Goal: Transaction & Acquisition: Purchase product/service

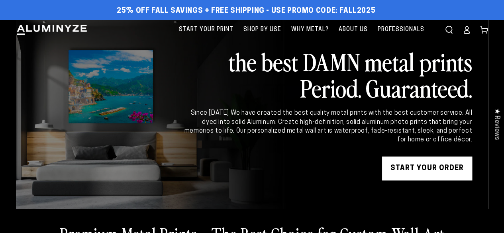
click at [503, 20] on html "Skip to content 25% off FALL Savings + Free Shipping - Use Promo Code: FALL2025…" at bounding box center [252, 116] width 504 height 233
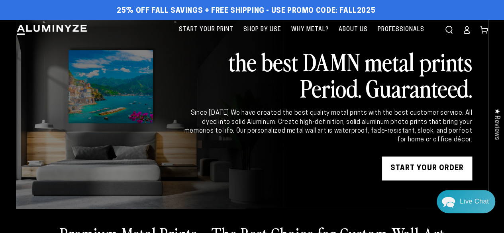
click at [422, 166] on link "START YOUR Order" at bounding box center [427, 168] width 90 height 24
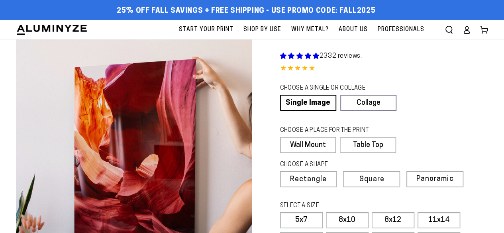
select select "**********"
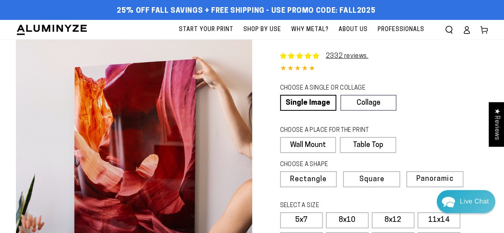
scroll to position [204, 0]
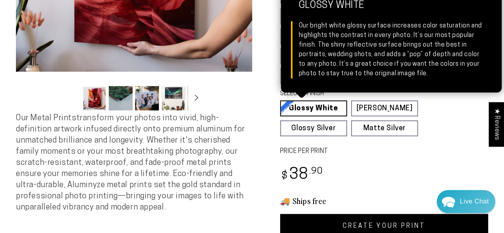
click at [289, 110] on link "Glossy White Glossy White Our bright white glossy surface increases color satur…" at bounding box center [313, 108] width 67 height 16
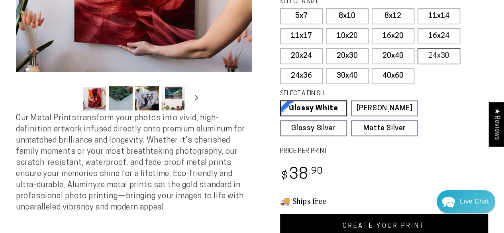
click at [444, 59] on label "24x30" at bounding box center [438, 56] width 43 height 16
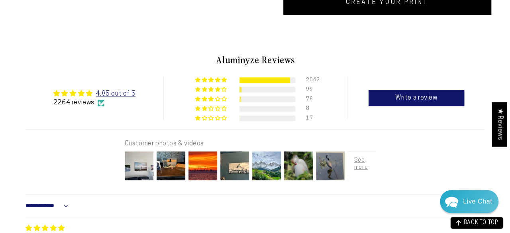
scroll to position [432, 0]
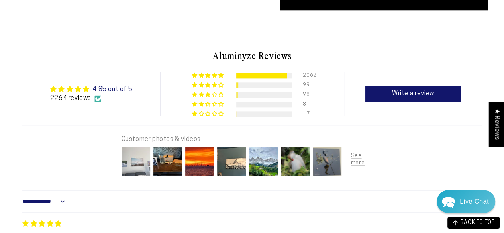
click at [141, 164] on img at bounding box center [136, 161] width 32 height 32
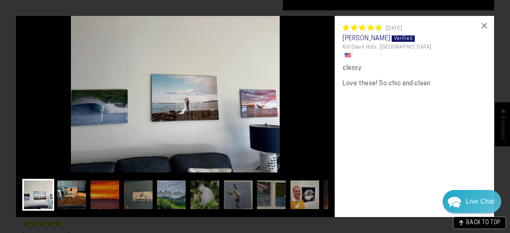
click at [65, 203] on img at bounding box center [72, 195] width 32 height 32
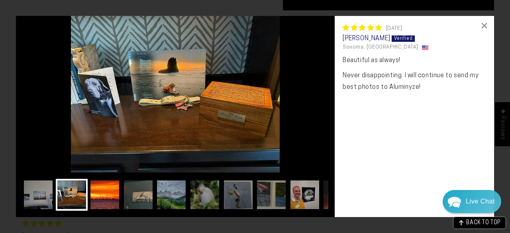
click at [105, 201] on img at bounding box center [105, 195] width 32 height 32
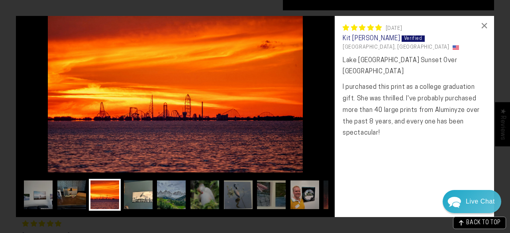
click at [136, 199] on img at bounding box center [138, 195] width 32 height 32
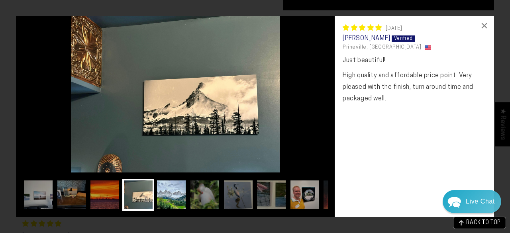
click at [172, 198] on img at bounding box center [171, 195] width 32 height 32
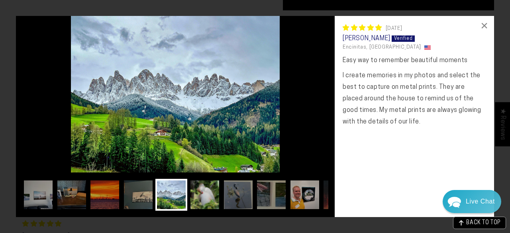
click at [202, 196] on img at bounding box center [205, 195] width 32 height 32
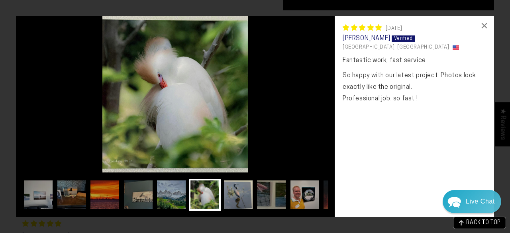
click at [236, 191] on img at bounding box center [238, 195] width 32 height 32
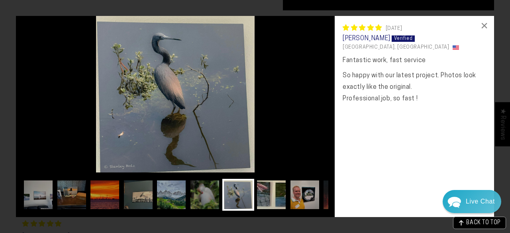
click at [270, 193] on img at bounding box center [271, 195] width 32 height 32
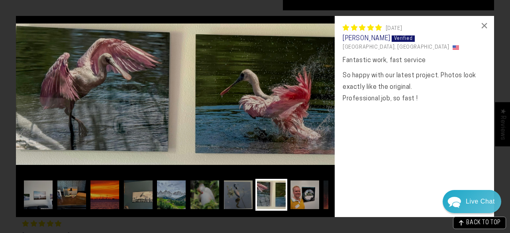
scroll to position [0, 13]
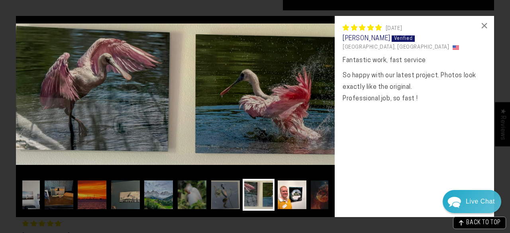
click at [288, 197] on img at bounding box center [292, 195] width 32 height 32
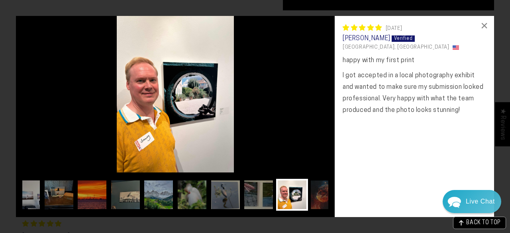
scroll to position [0, 45]
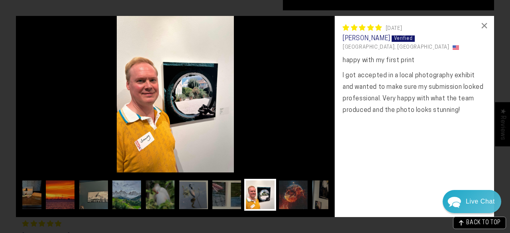
click at [288, 199] on img at bounding box center [293, 195] width 32 height 32
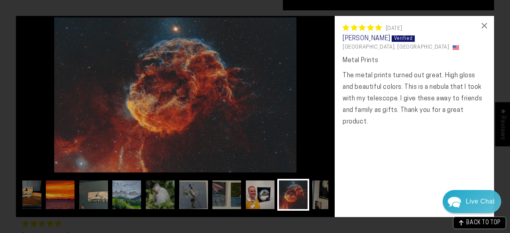
scroll to position [0, 76]
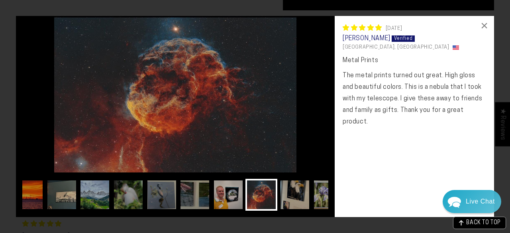
click at [303, 199] on img at bounding box center [295, 195] width 32 height 32
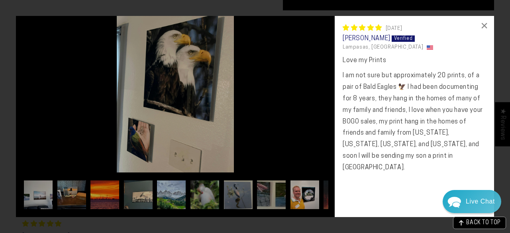
scroll to position [0, 108]
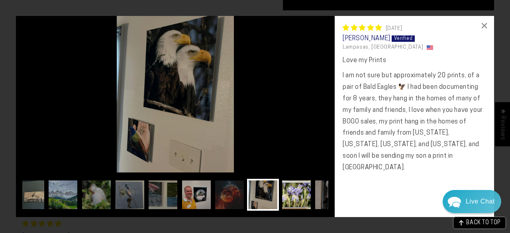
click at [287, 194] on img at bounding box center [296, 195] width 32 height 32
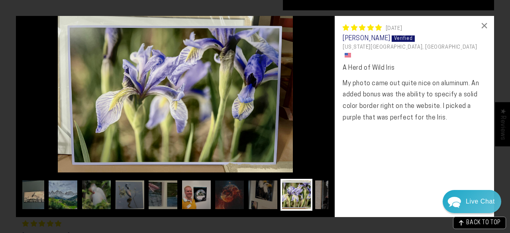
scroll to position [0, 140]
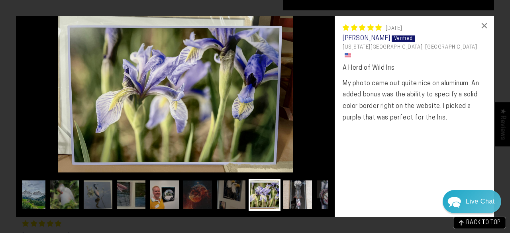
click at [302, 192] on img at bounding box center [297, 195] width 32 height 32
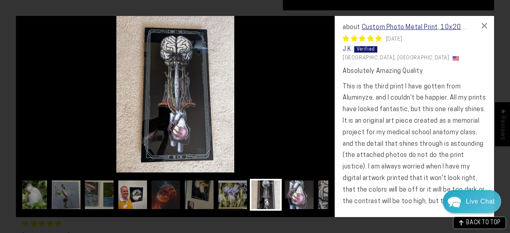
click at [289, 198] on img at bounding box center [299, 195] width 32 height 32
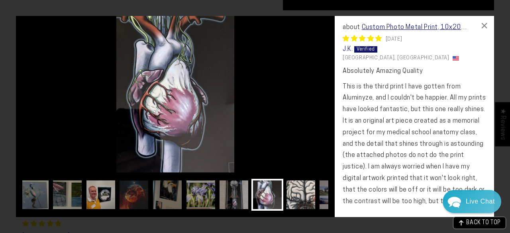
click at [305, 195] on img at bounding box center [301, 195] width 32 height 32
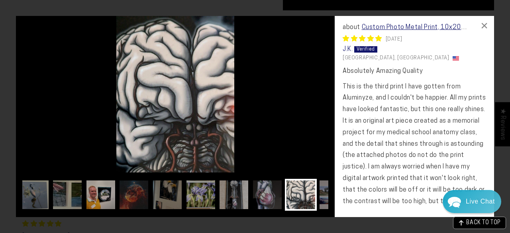
scroll to position [0, 236]
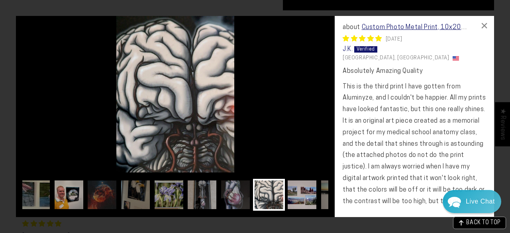
click at [309, 195] on img at bounding box center [302, 195] width 32 height 32
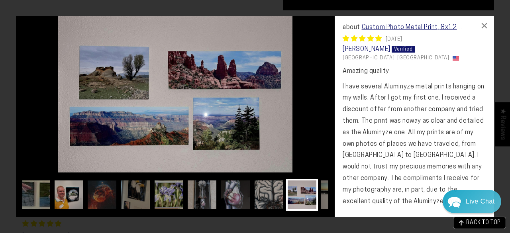
scroll to position [0, 268]
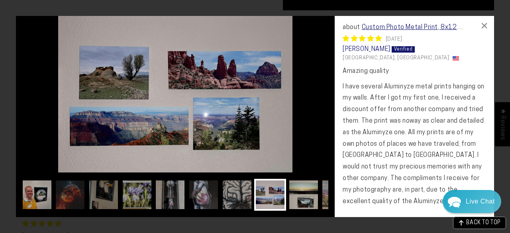
click at [295, 201] on img at bounding box center [303, 195] width 32 height 32
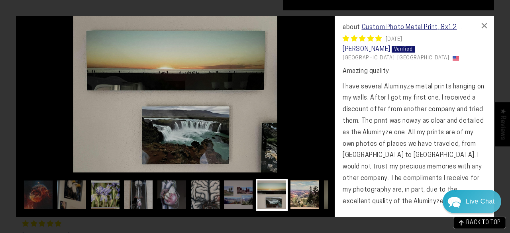
click at [307, 199] on img at bounding box center [305, 195] width 32 height 32
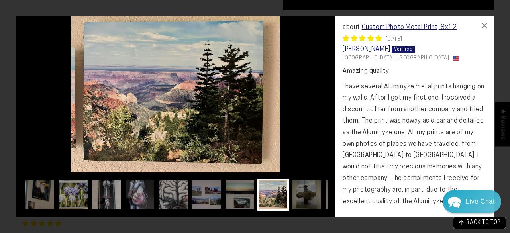
click at [307, 199] on img at bounding box center [306, 195] width 32 height 32
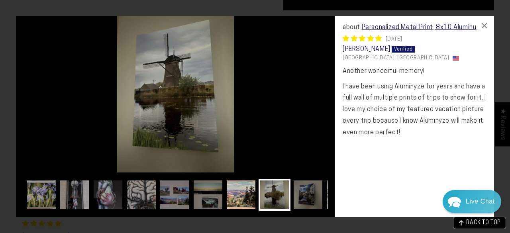
click at [307, 199] on img at bounding box center [308, 195] width 32 height 32
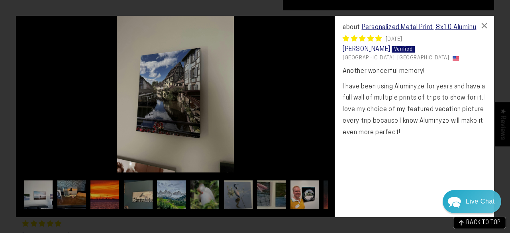
scroll to position [0, 395]
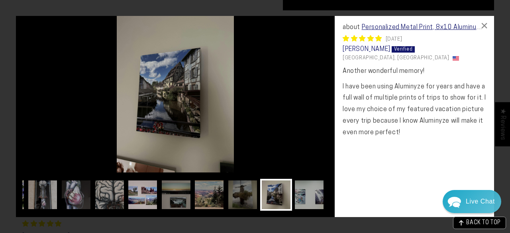
click at [132, 199] on img at bounding box center [143, 195] width 32 height 32
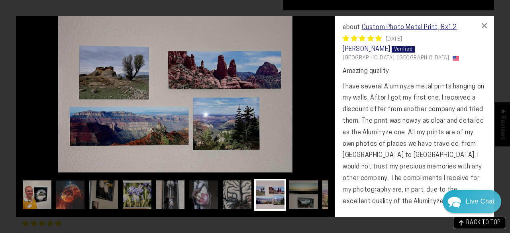
click at [76, 201] on img at bounding box center [70, 195] width 32 height 32
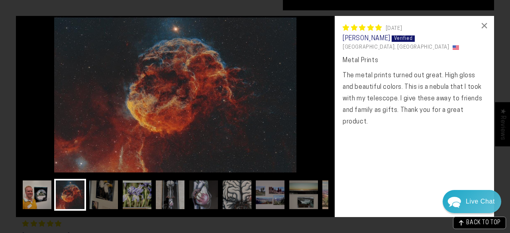
scroll to position [0, 76]
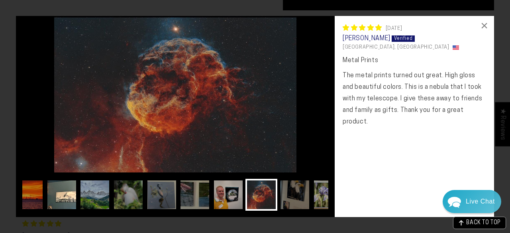
click at [57, 197] on img at bounding box center [62, 195] width 32 height 32
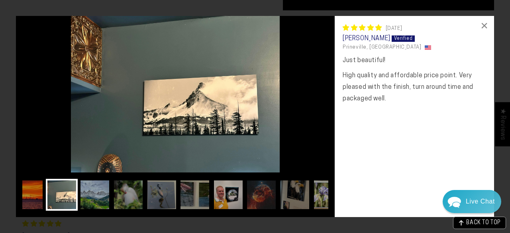
scroll to position [0, 0]
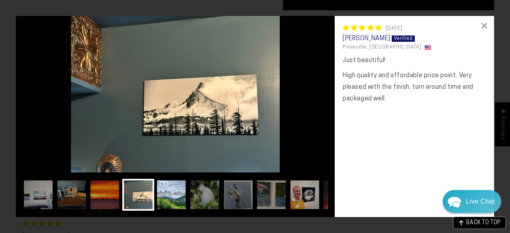
click at [174, 201] on img at bounding box center [171, 195] width 32 height 32
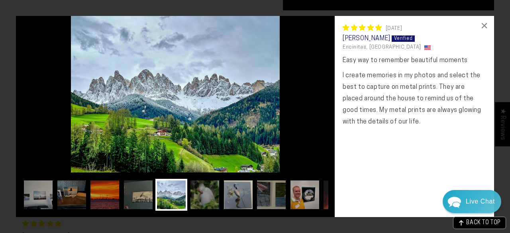
click at [245, 197] on img at bounding box center [238, 195] width 32 height 32
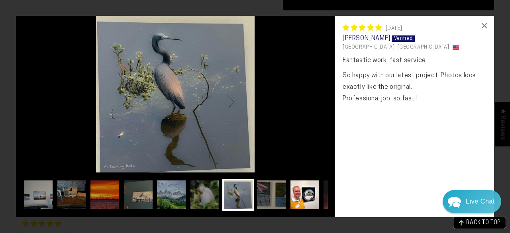
click at [305, 196] on img at bounding box center [305, 195] width 32 height 32
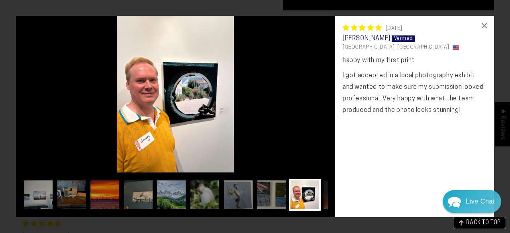
scroll to position [0, 45]
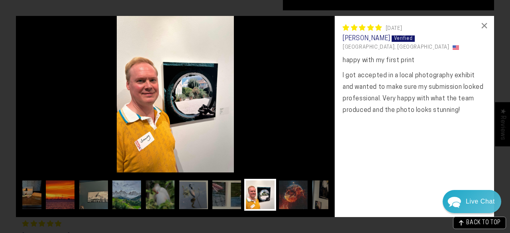
click at [309, 198] on img at bounding box center [293, 195] width 32 height 32
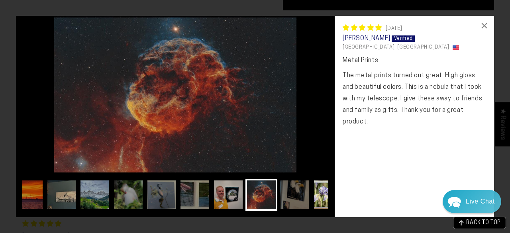
click at [313, 200] on img at bounding box center [328, 195] width 32 height 32
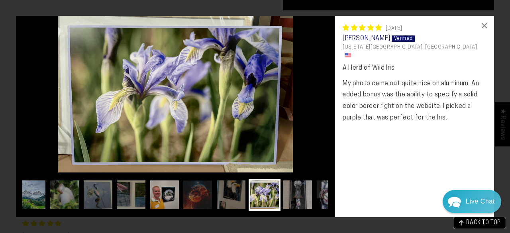
click at [313, 200] on img at bounding box center [297, 195] width 32 height 32
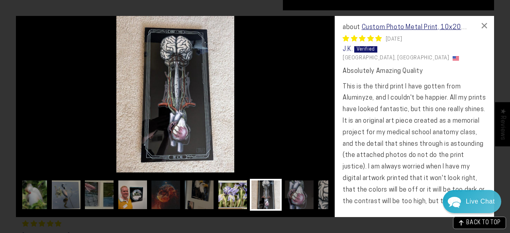
click at [313, 200] on img at bounding box center [299, 195] width 32 height 32
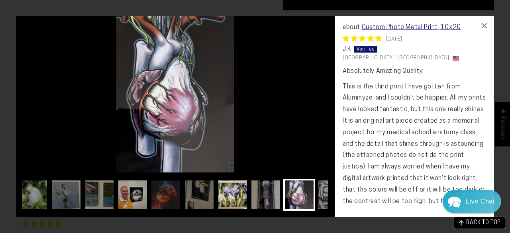
scroll to position [0, 204]
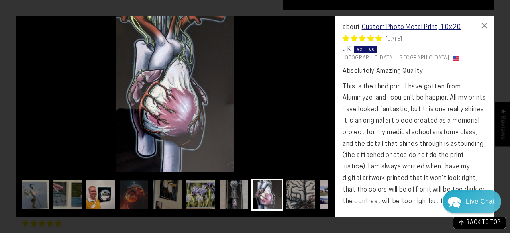
click at [323, 201] on img at bounding box center [334, 195] width 32 height 32
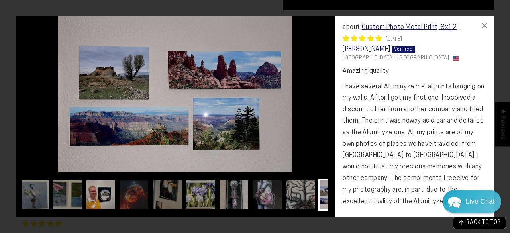
scroll to position [0, 268]
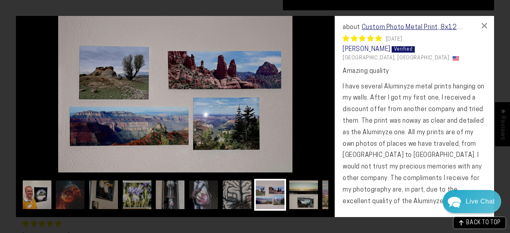
click at [309, 197] on img at bounding box center [303, 195] width 32 height 32
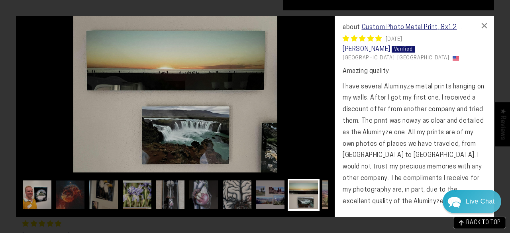
scroll to position [0, 299]
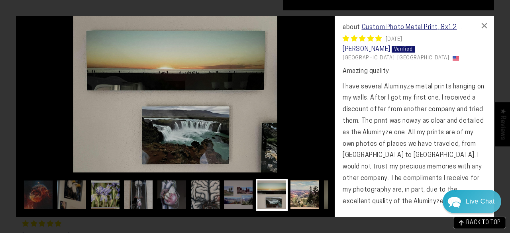
click at [313, 198] on img at bounding box center [305, 195] width 32 height 32
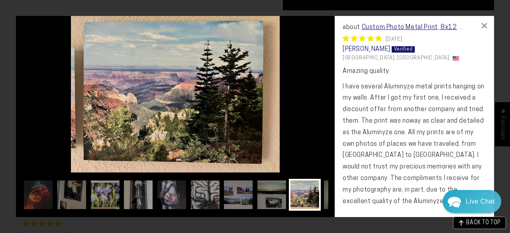
scroll to position [0, 331]
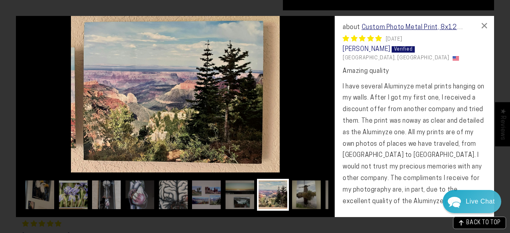
click at [315, 201] on img at bounding box center [306, 195] width 32 height 32
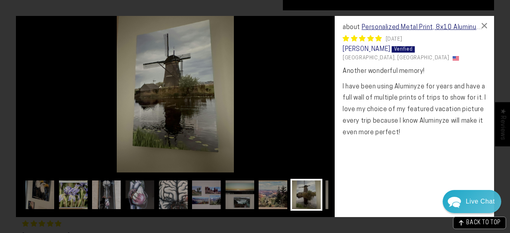
scroll to position [0, 363]
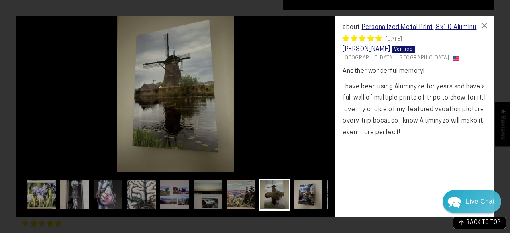
click at [316, 201] on img at bounding box center [308, 195] width 32 height 32
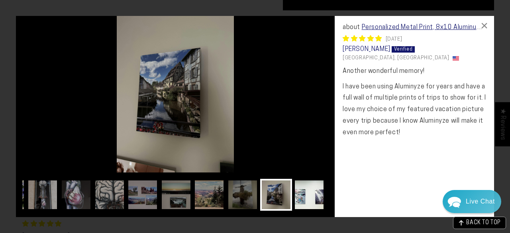
click at [317, 201] on img at bounding box center [309, 195] width 32 height 32
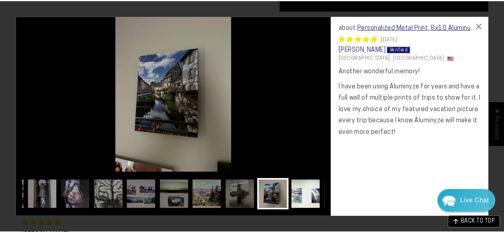
scroll to position [0, 427]
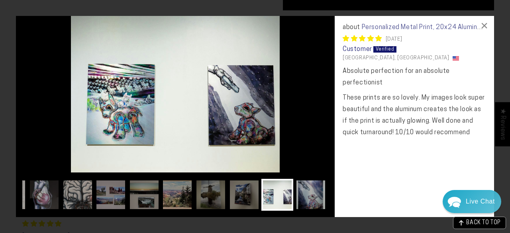
click at [452, 28] on link "Personalized Metal Print, 20x24 Aluminum Prints" at bounding box center [413, 31] width 143 height 14
click at [486, 23] on div "×" at bounding box center [484, 25] width 19 height 19
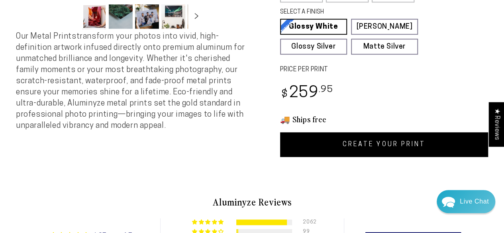
scroll to position [281, 0]
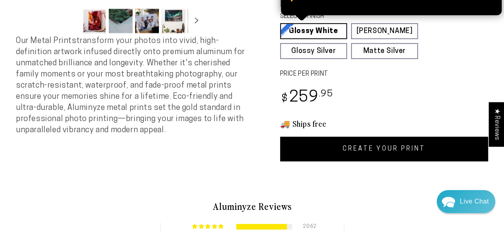
click at [308, 30] on link "Glossy White Glossy White Our bright white glossy surface increases color satur…" at bounding box center [313, 31] width 67 height 16
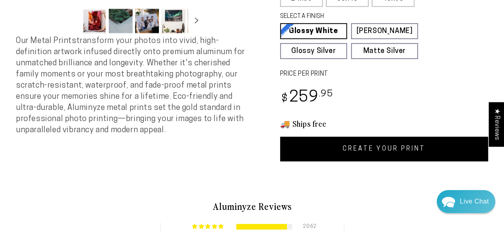
click at [366, 149] on link "CREATE YOUR PRINT" at bounding box center [384, 149] width 208 height 25
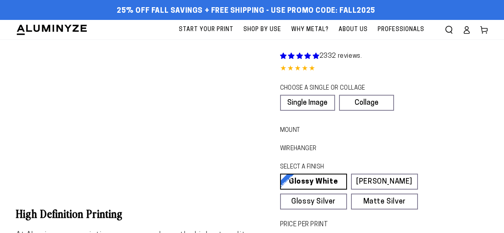
scroll to position [881, 0]
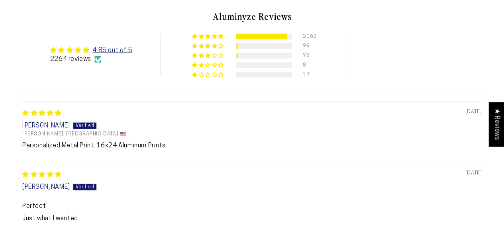
select select "**********"
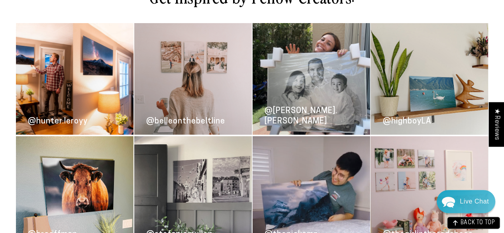
scroll to position [1629, 0]
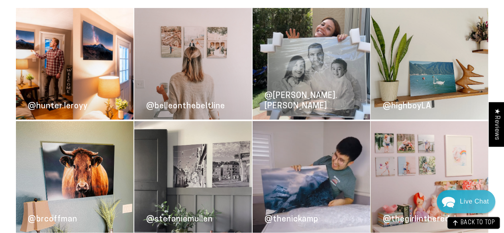
click at [208, 167] on link "@stefaniemullen" at bounding box center [192, 176] width 117 height 111
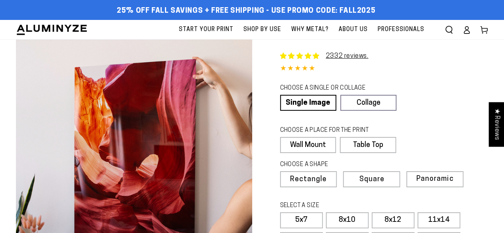
select select "**********"
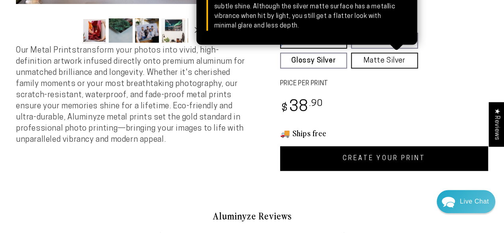
click at [373, 61] on link "Matte Silver Matte Silver Our raw silver matte aluminum surface adds a fascinat…" at bounding box center [384, 61] width 67 height 16
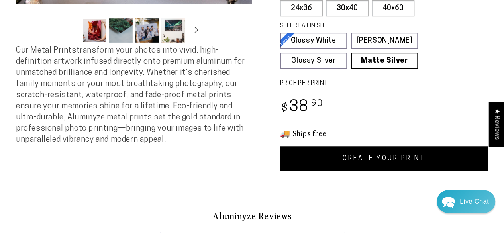
scroll to position [201, 0]
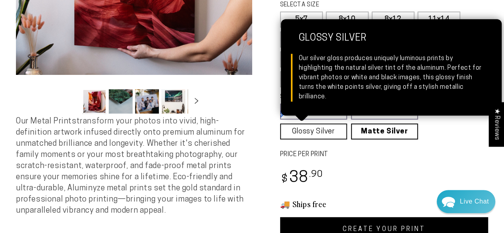
click at [323, 130] on link "Glossy Silver Glossy Silver Our silver gloss produces uniquely luminous prints …" at bounding box center [313, 131] width 67 height 16
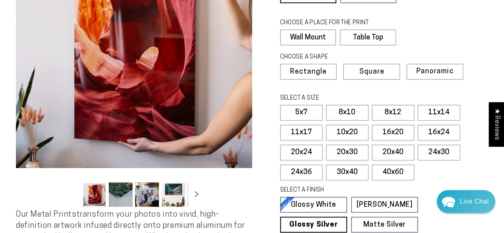
scroll to position [163, 0]
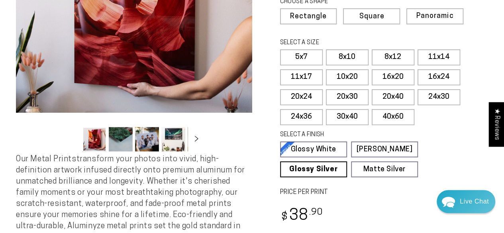
click at [121, 138] on button "Load image 2 in gallery view" at bounding box center [121, 139] width 24 height 24
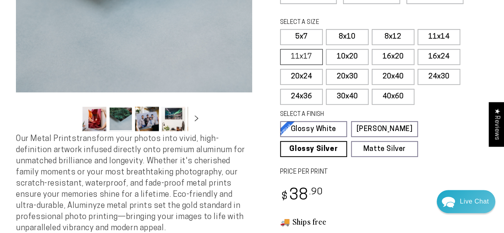
scroll to position [165, 0]
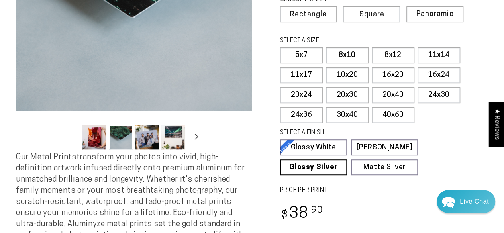
click at [147, 137] on button "Load image 3 in gallery view" at bounding box center [147, 137] width 24 height 24
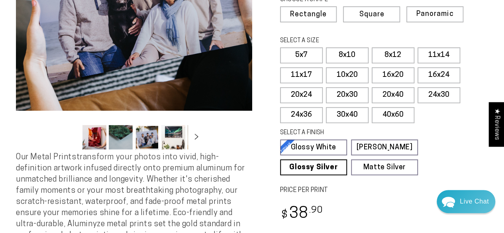
click at [171, 139] on button "Load image 4 in gallery view" at bounding box center [173, 137] width 24 height 24
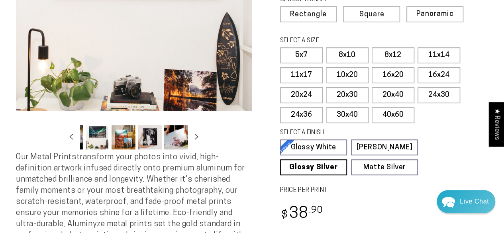
scroll to position [0, 77]
click at [151, 139] on button "Load image 6 in gallery view" at bounding box center [149, 137] width 24 height 24
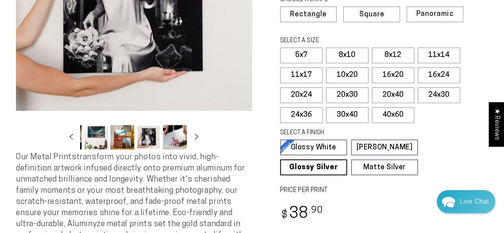
click at [171, 140] on button "Load image 7 in gallery view" at bounding box center [175, 137] width 24 height 24
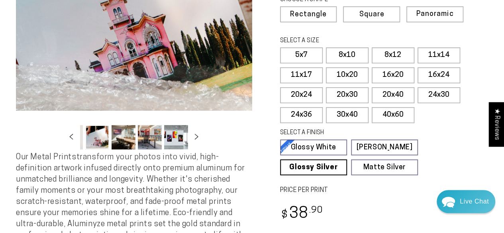
scroll to position [0, 156]
click at [123, 142] on button "Load image 8 in gallery view" at bounding box center [122, 137] width 24 height 24
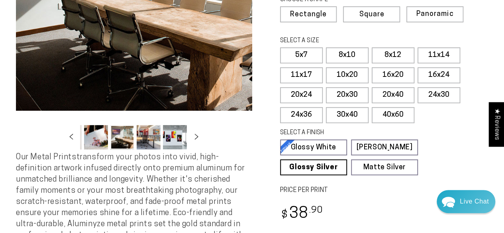
click at [94, 141] on button "Load image 7 in gallery view" at bounding box center [96, 137] width 24 height 24
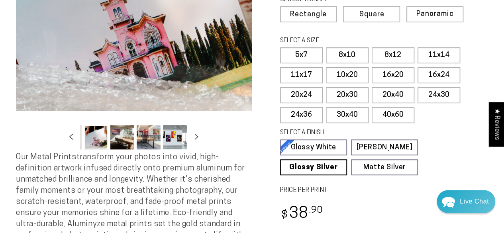
click at [76, 138] on icon "Slide left" at bounding box center [72, 136] width 12 height 6
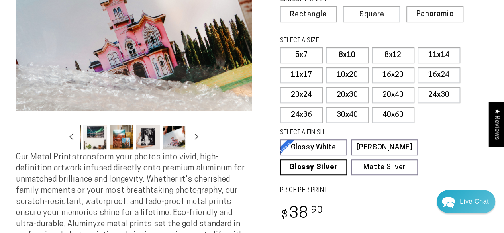
scroll to position [0, 77]
click at [143, 135] on button "Load image 6 in gallery view" at bounding box center [149, 137] width 24 height 24
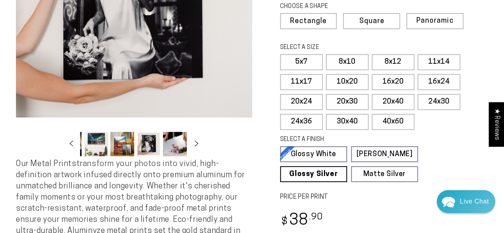
scroll to position [163, 0]
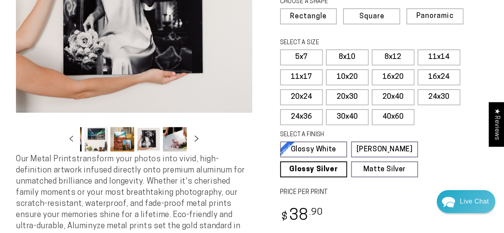
click at [194, 139] on icon "Slide right" at bounding box center [197, 138] width 12 height 6
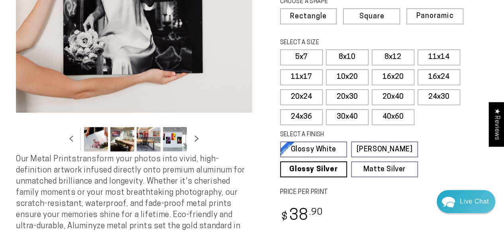
click at [194, 139] on icon "Slide right" at bounding box center [197, 138] width 12 height 6
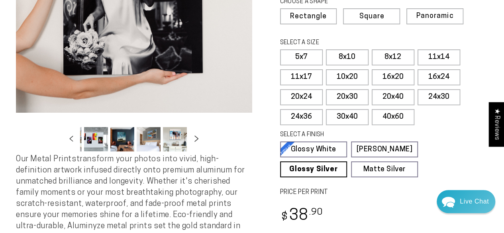
click at [194, 139] on icon "Slide right" at bounding box center [197, 138] width 12 height 6
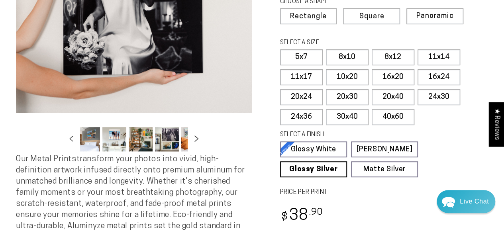
click at [194, 139] on icon "Slide right" at bounding box center [197, 138] width 12 height 6
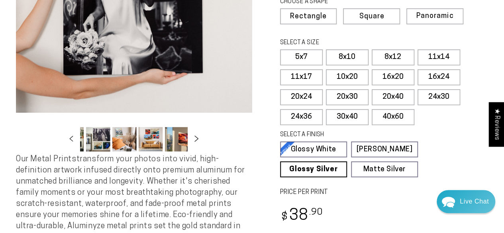
click at [194, 139] on icon "Slide right" at bounding box center [197, 138] width 12 height 6
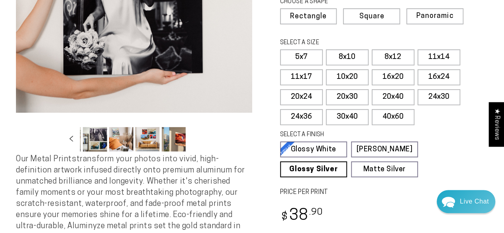
scroll to position [0, 368]
click at [126, 143] on button "Load image 16 in gallery view" at bounding box center [121, 139] width 24 height 24
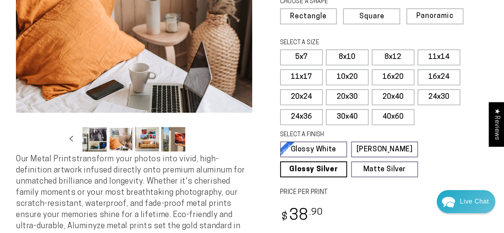
click at [170, 137] on button "Load image 18 in gallery view" at bounding box center [173, 139] width 24 height 24
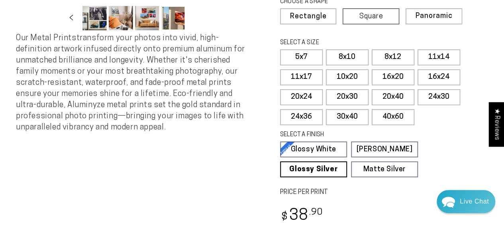
click at [371, 17] on span "Square" at bounding box center [371, 16] width 24 height 7
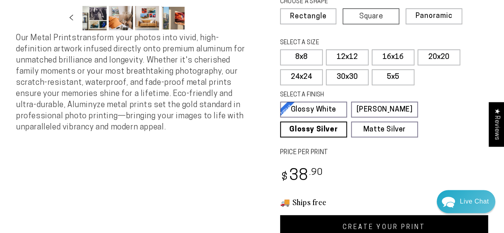
scroll to position [45, 0]
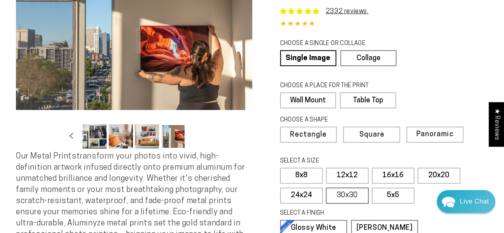
click at [343, 196] on label "30x30" at bounding box center [347, 196] width 43 height 16
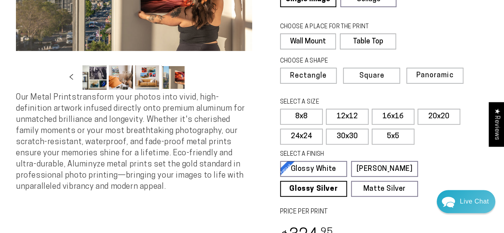
scroll to position [113, 0]
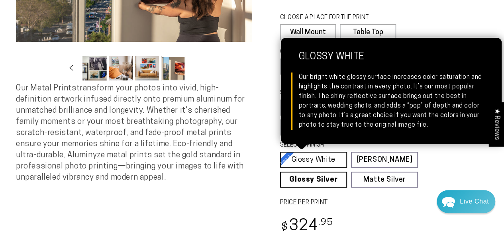
click at [322, 160] on link "Glossy White Glossy White Our bright white glossy surface increases color satur…" at bounding box center [313, 160] width 67 height 16
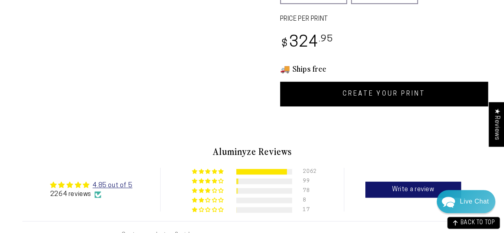
scroll to position [269, 0]
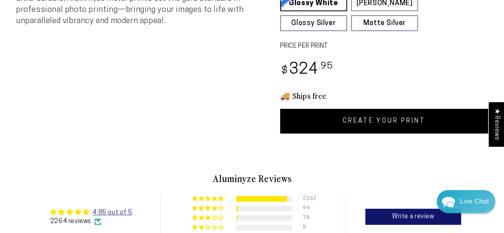
click at [346, 113] on link "CREATE YOUR PRINT" at bounding box center [384, 121] width 208 height 25
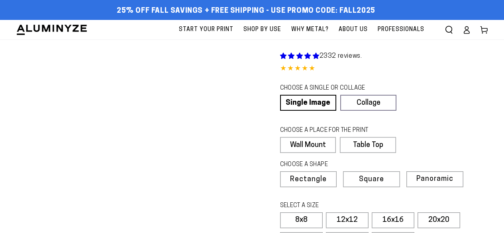
scroll to position [390, 0]
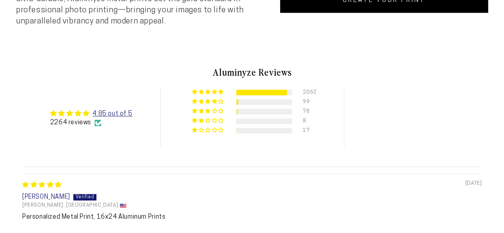
select select "**********"
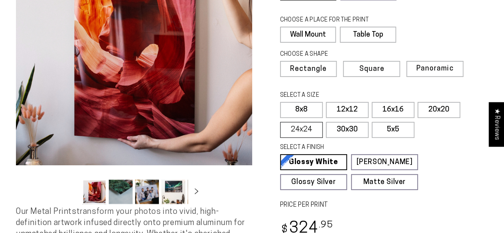
scroll to position [0, 0]
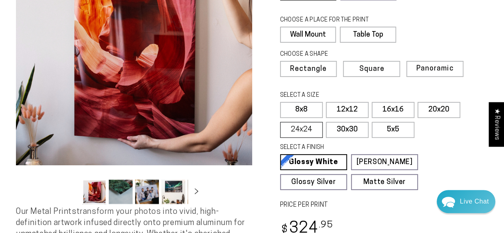
click at [293, 127] on label "24x24" at bounding box center [301, 130] width 43 height 16
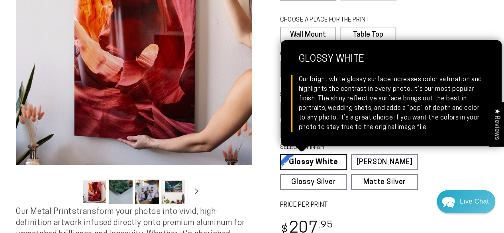
click at [307, 162] on link "Glossy White Glossy White Our bright white glossy surface increases color satur…" at bounding box center [313, 162] width 67 height 16
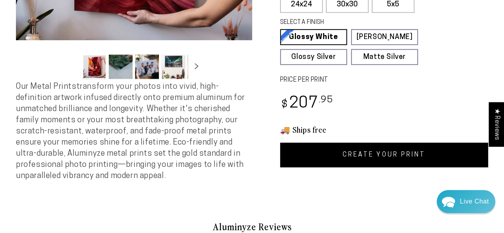
scroll to position [276, 0]
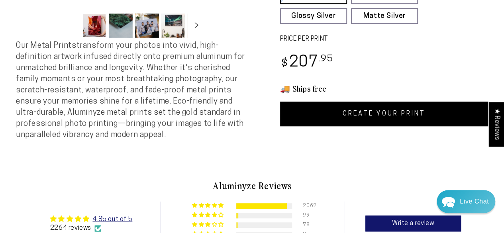
click at [332, 108] on link "CREATE YOUR PRINT" at bounding box center [384, 114] width 208 height 25
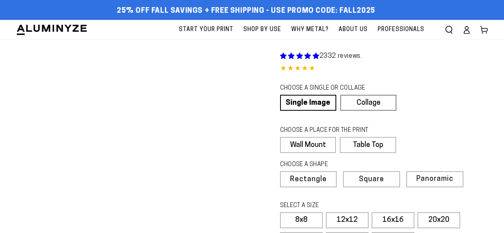
scroll to position [276, 0]
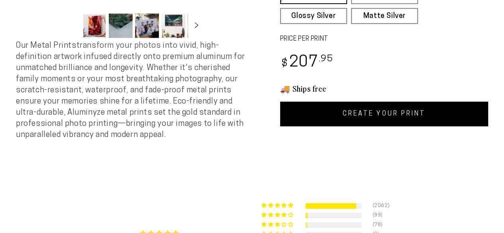
select select "**********"
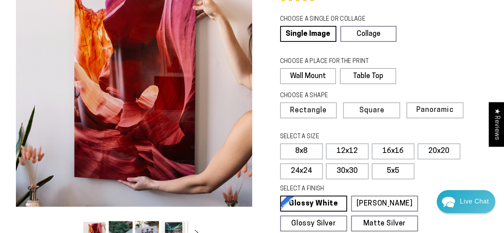
scroll to position [0, 0]
click at [299, 150] on label "8x8" at bounding box center [301, 151] width 43 height 16
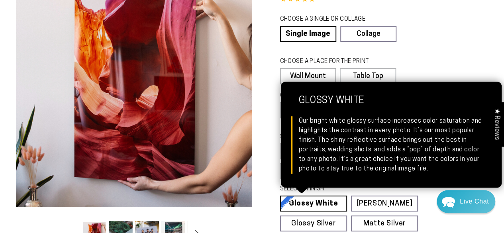
click at [325, 201] on link "Glossy White Glossy White Our bright white glossy surface increases color satur…" at bounding box center [313, 203] width 67 height 16
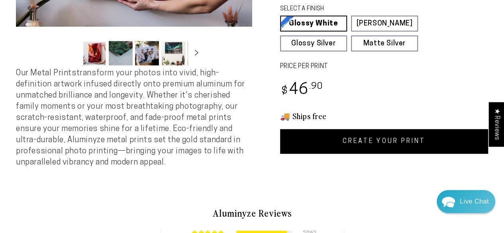
scroll to position [303, 0]
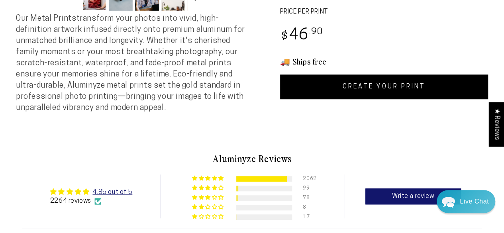
click at [362, 84] on link "CREATE YOUR PRINT" at bounding box center [384, 86] width 208 height 25
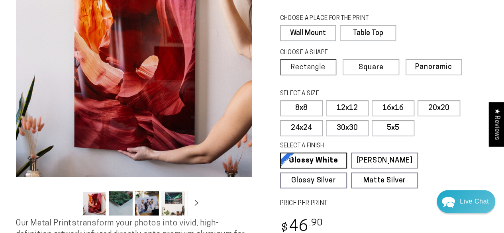
click at [309, 68] on span "Rectangle" at bounding box center [307, 67] width 35 height 7
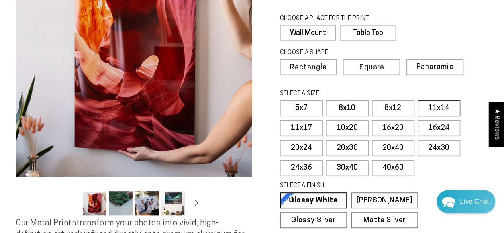
click at [445, 110] on label "11x14" at bounding box center [438, 108] width 43 height 16
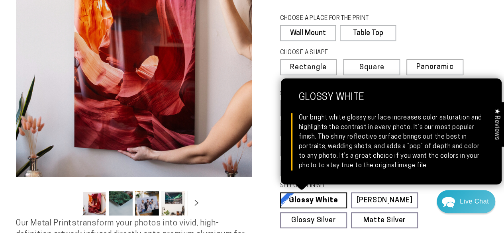
click at [306, 203] on link "Glossy White Glossy White Our bright white glossy surface increases color satur…" at bounding box center [313, 200] width 67 height 16
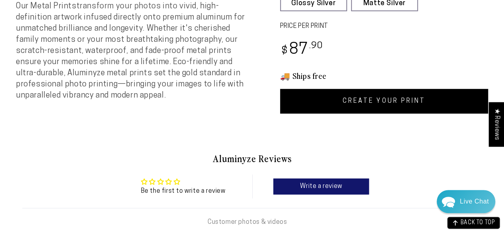
scroll to position [308, 0]
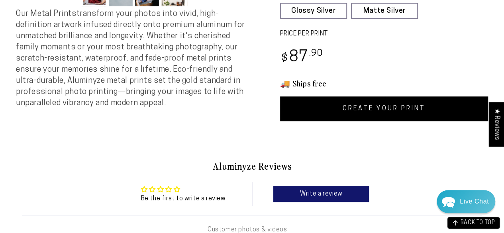
click at [355, 113] on link "CREATE YOUR PRINT" at bounding box center [384, 108] width 208 height 25
